Goal: Task Accomplishment & Management: Complete application form

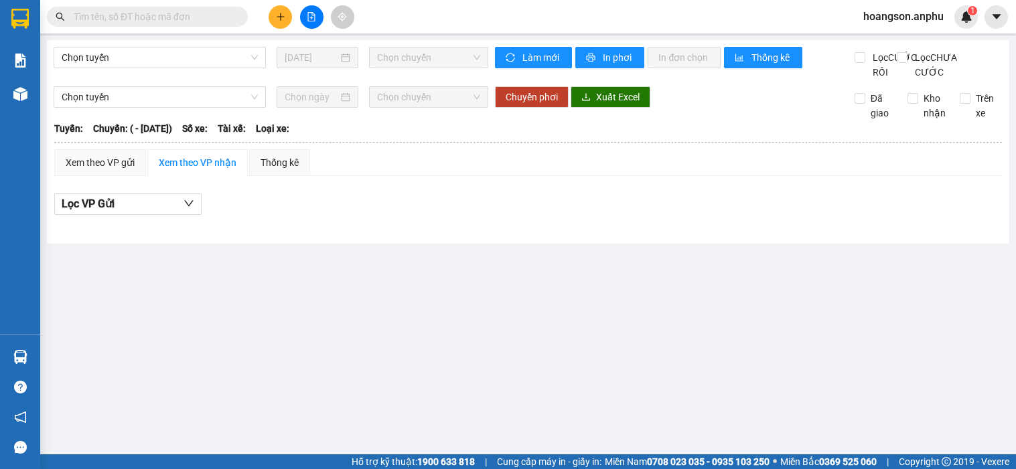
type input "[DATE]"
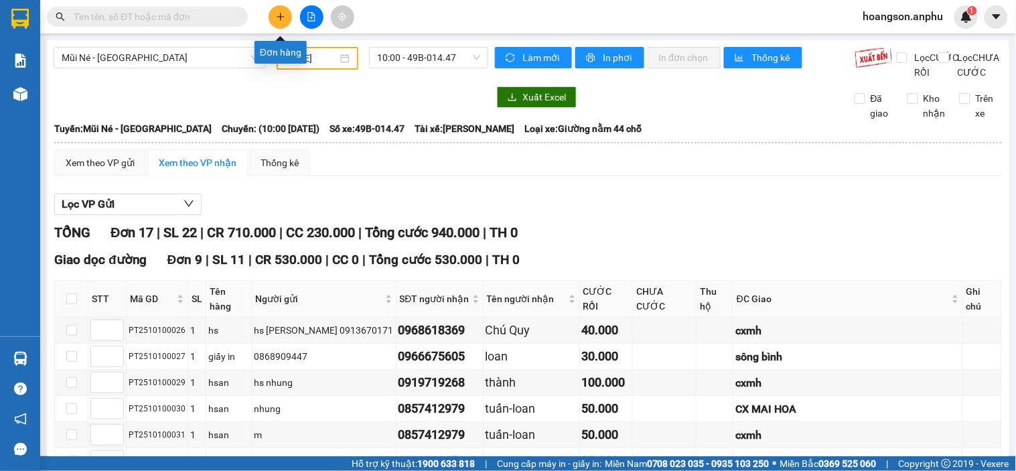
click at [281, 13] on icon "plus" at bounding box center [280, 16] width 9 height 9
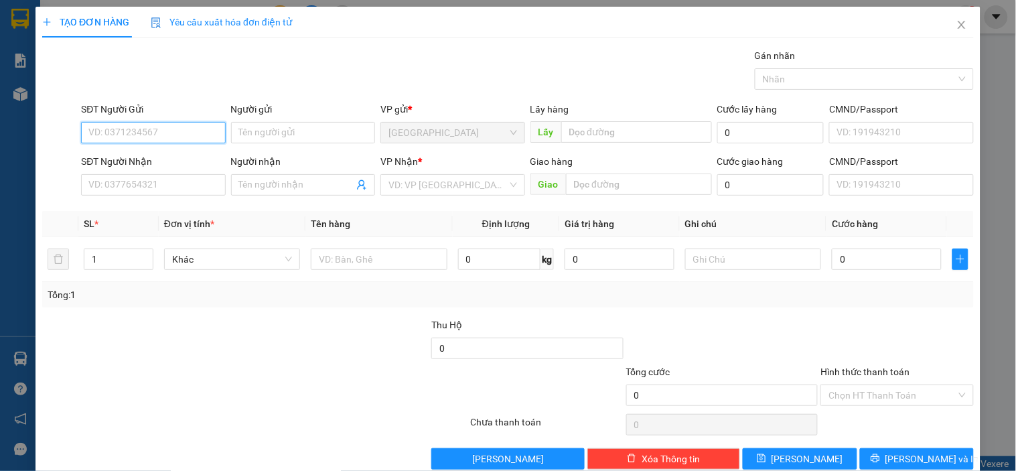
click at [127, 129] on input "SĐT Người Gửi" at bounding box center [153, 132] width 144 height 21
type input "0918438034"
click at [123, 159] on div "0918438034" at bounding box center [151, 159] width 127 height 15
type input "0918438034"
type input "72A HTK"
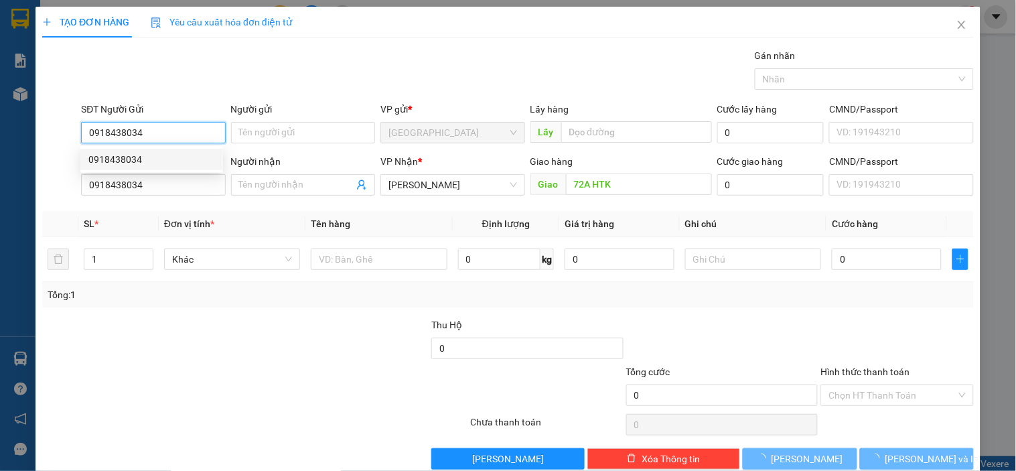
type input "40.000"
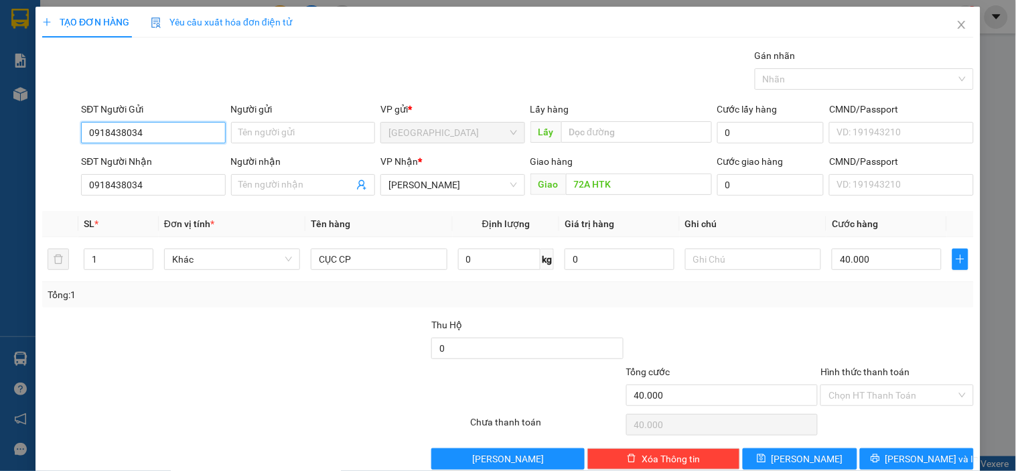
drag, startPoint x: 151, startPoint y: 133, endPoint x: 75, endPoint y: 135, distance: 76.4
click at [75, 135] on div "SĐT Người Gửi 0918438034 Người gửi Tên người gửi VP gửi * [GEOGRAPHIC_DATA] Lấy…" at bounding box center [508, 125] width 934 height 47
type input "0918438034"
click at [212, 51] on div "Gán nhãn Nhãn" at bounding box center [527, 71] width 898 height 47
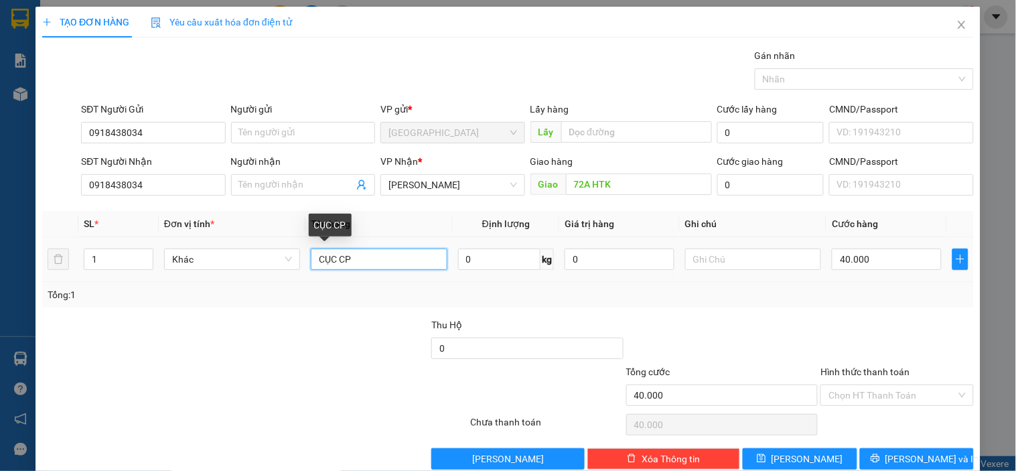
click at [370, 256] on input "CỤC CP" at bounding box center [379, 258] width 136 height 21
type input "C"
type input "máy hà"
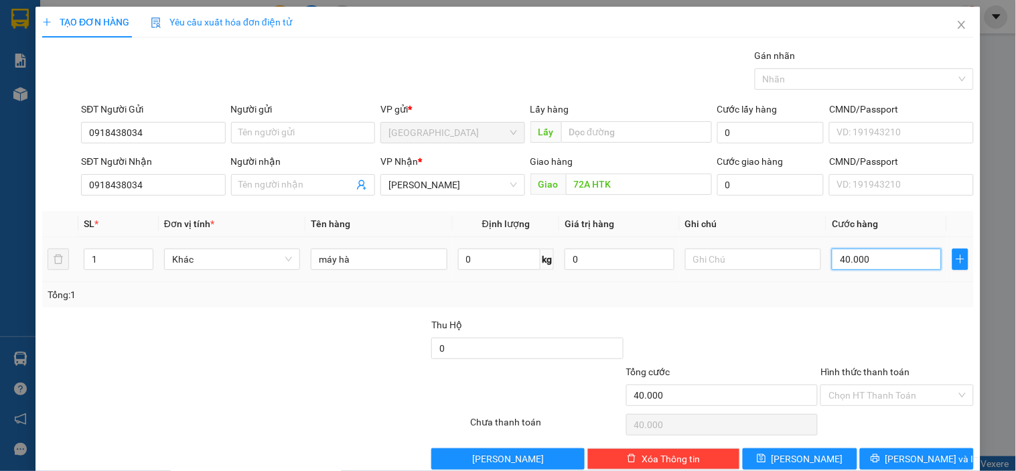
click at [901, 267] on input "40.000" at bounding box center [887, 258] width 110 height 21
type input "00.005"
type input "5"
type input "50"
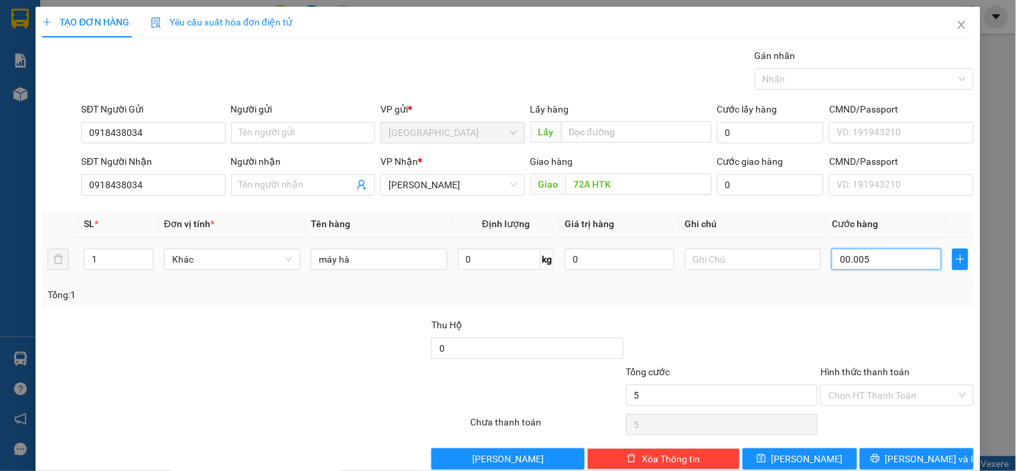
type input "50"
type input "0.000.050"
type input "50.000"
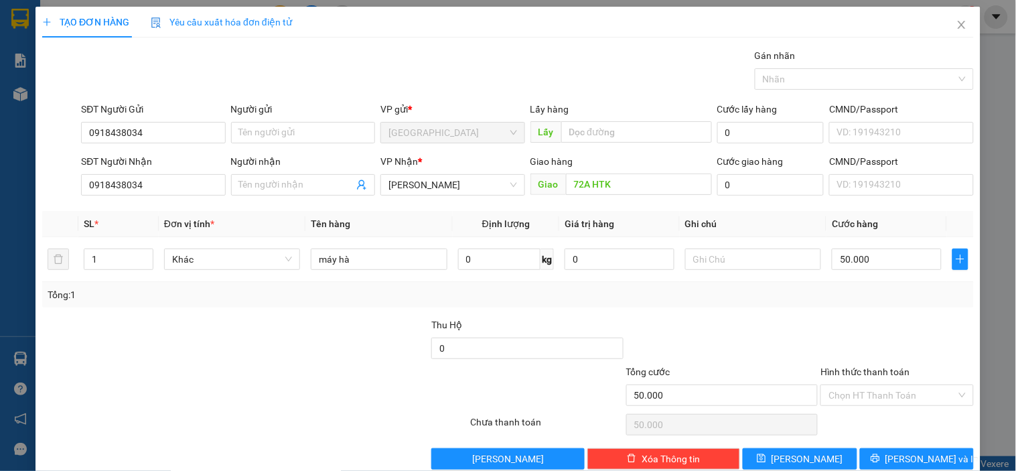
click at [847, 342] on div at bounding box center [896, 340] width 155 height 47
click at [863, 392] on input "Hình thức thanh toán" at bounding box center [891, 395] width 127 height 20
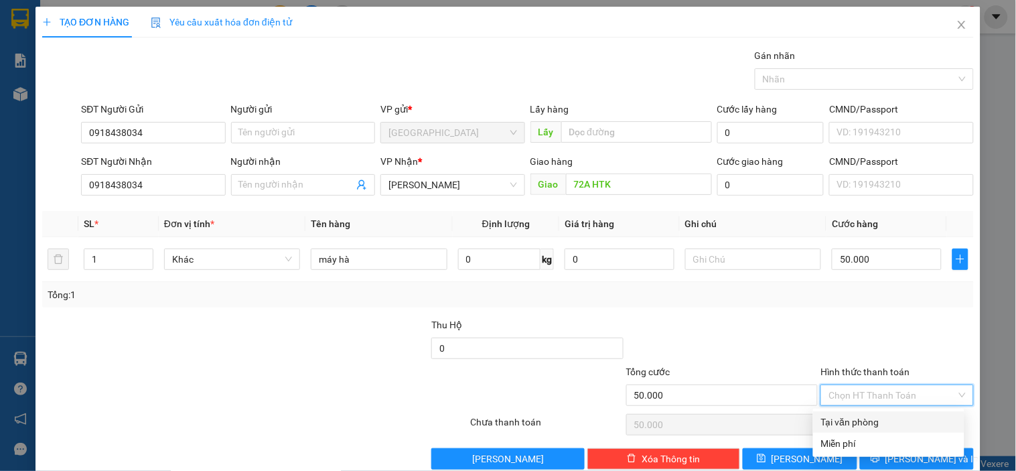
click at [827, 418] on div "Tại văn phòng" at bounding box center [888, 422] width 135 height 15
type input "0"
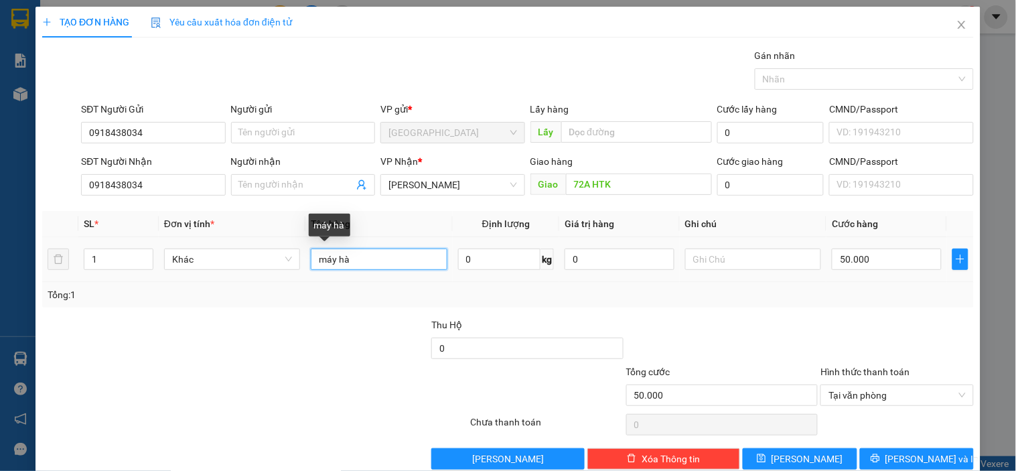
click at [384, 255] on input "máy hà" at bounding box center [379, 258] width 136 height 21
type input "máy hàn"
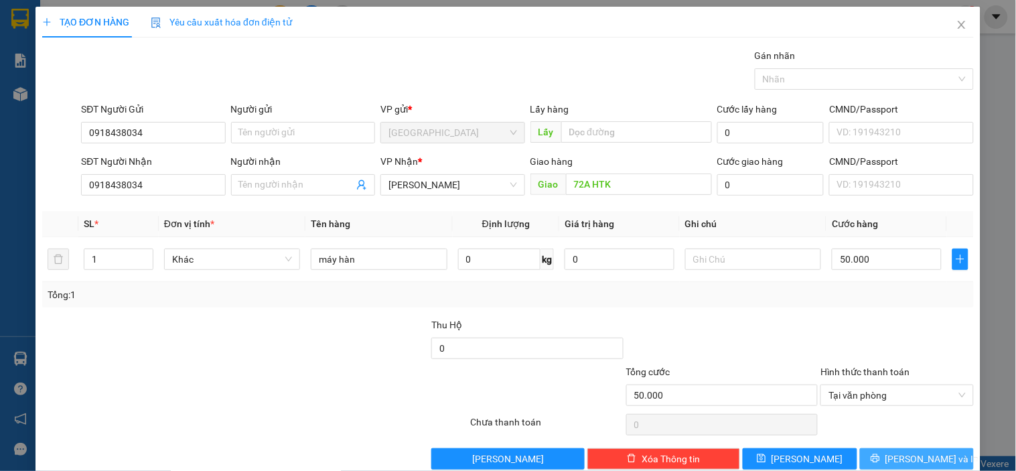
click at [917, 459] on span "[PERSON_NAME] và In" at bounding box center [932, 458] width 94 height 15
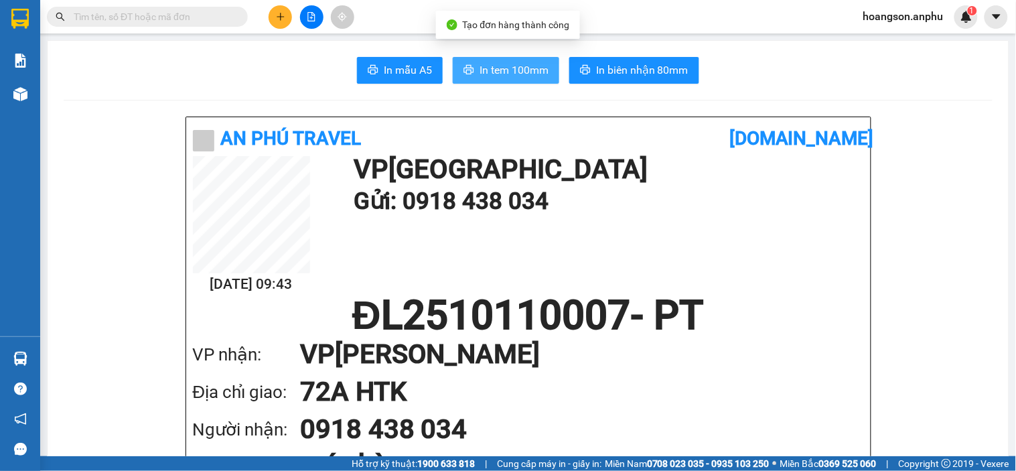
click at [479, 71] on span "In tem 100mm" at bounding box center [513, 70] width 69 height 17
